Goal: Transaction & Acquisition: Subscribe to service/newsletter

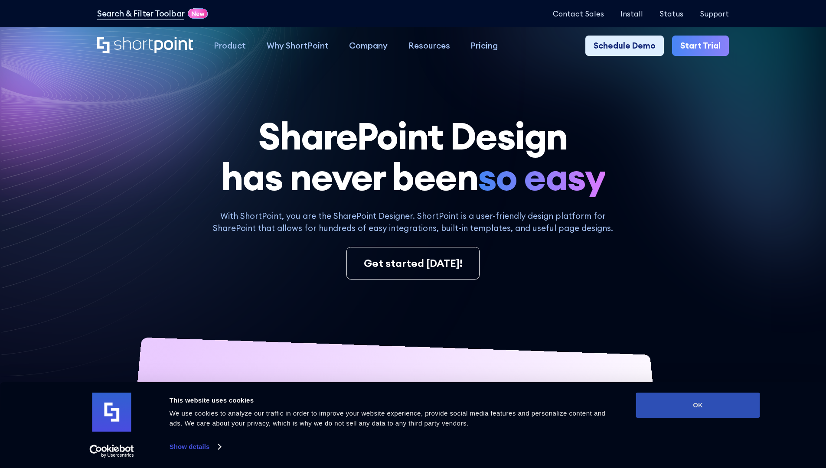
click at [698, 405] on button "OK" at bounding box center [698, 405] width 124 height 25
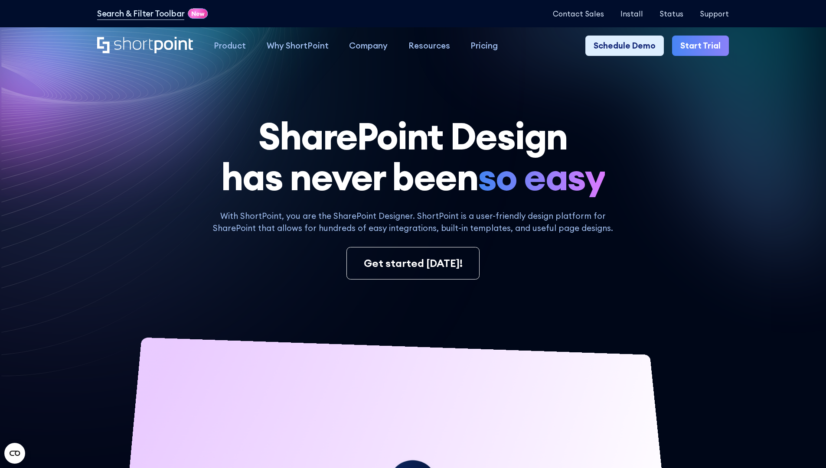
click at [703, 46] on link "Start Trial" at bounding box center [700, 46] width 57 height 21
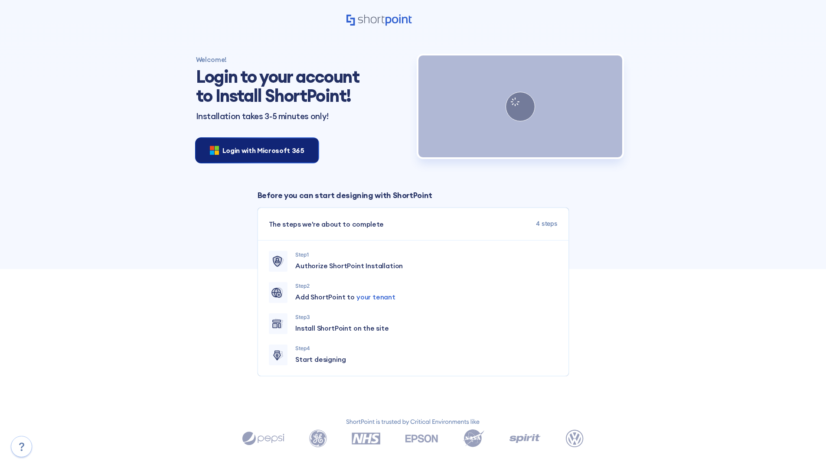
click at [255, 150] on span "Login with Microsoft 365" at bounding box center [263, 150] width 82 height 10
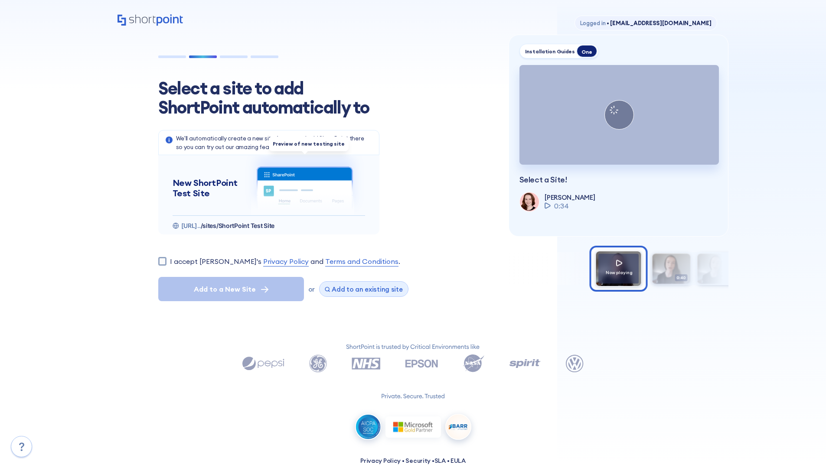
click at [360, 289] on span "Add to an existing site" at bounding box center [367, 289] width 71 height 8
